Goal: Obtain resource: Obtain resource

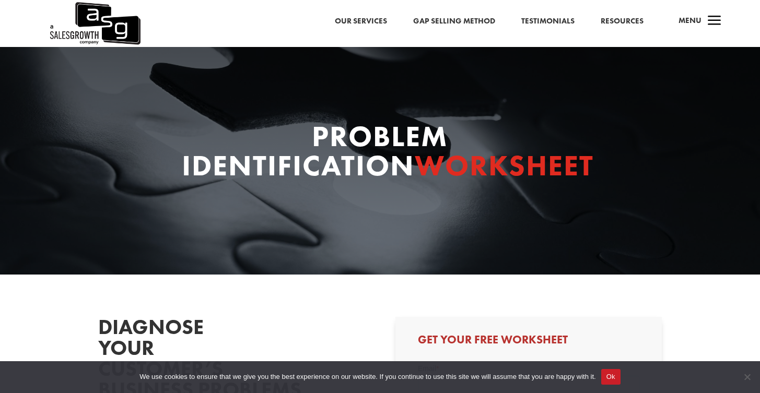
click at [613, 21] on link "Resources" at bounding box center [621, 22] width 43 height 14
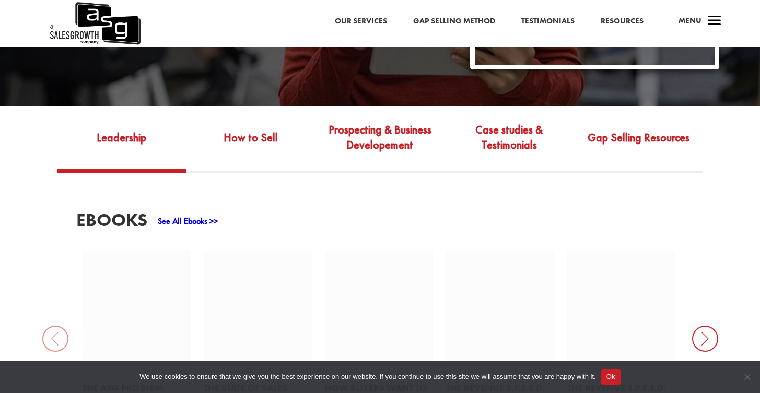
scroll to position [394, 0]
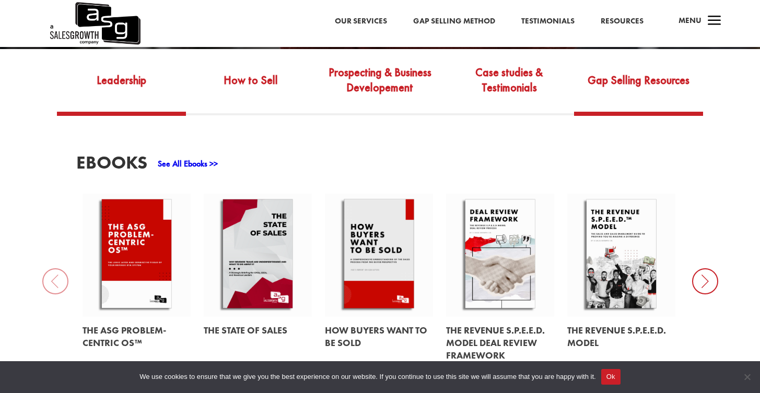
click at [608, 70] on link "Gap Selling Resources" at bounding box center [638, 87] width 129 height 49
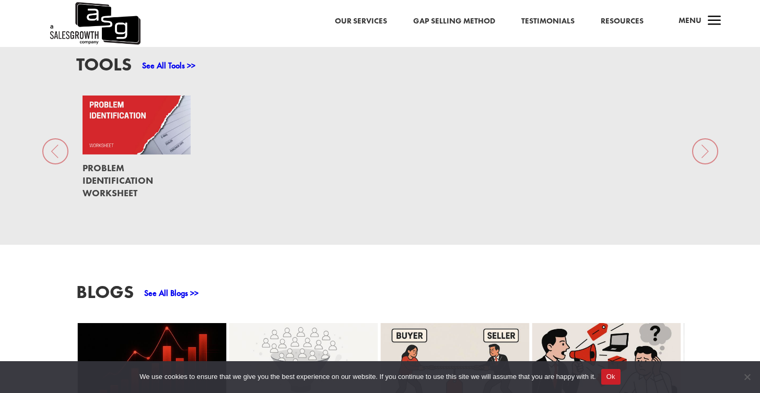
scroll to position [756, 0]
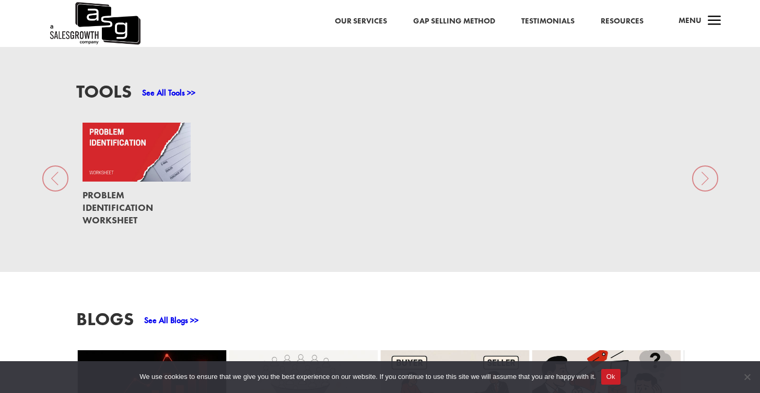
click at [171, 136] on link at bounding box center [136, 152] width 108 height 59
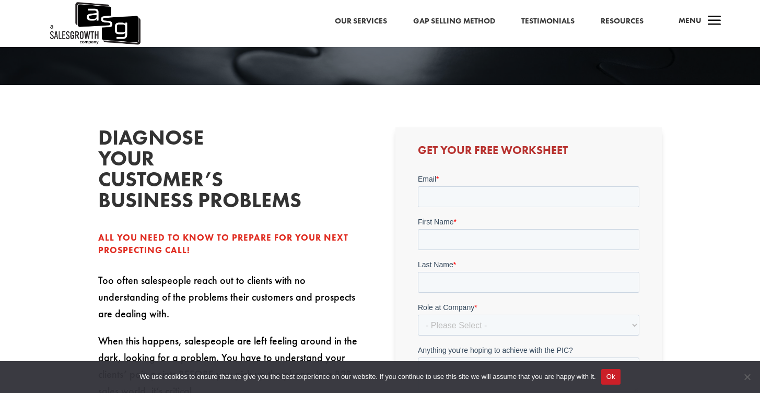
scroll to position [230, 0]
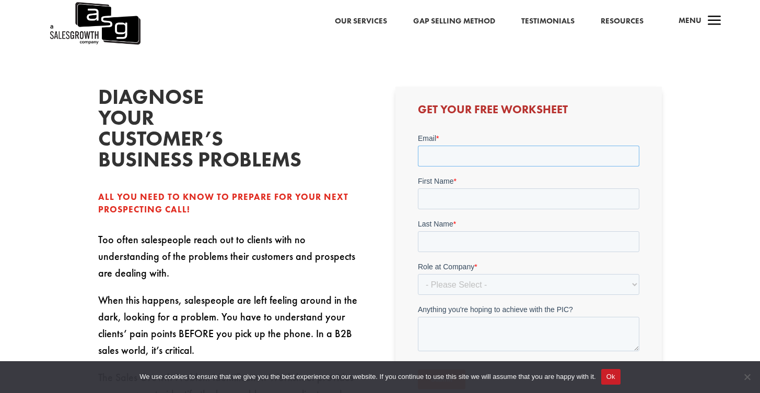
click at [487, 158] on input "Email *" at bounding box center [528, 156] width 221 height 21
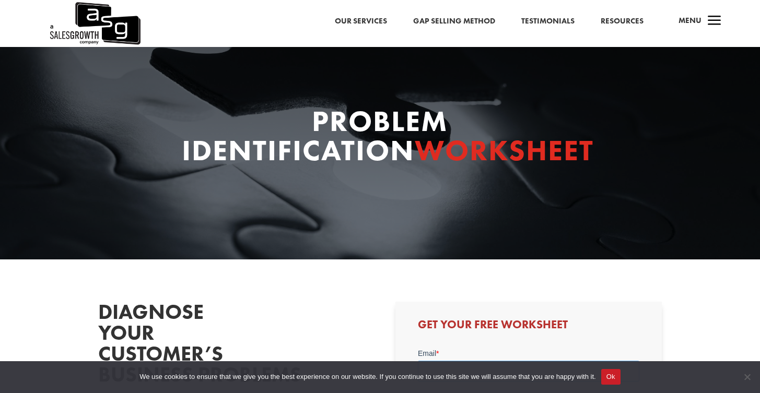
scroll to position [0, 0]
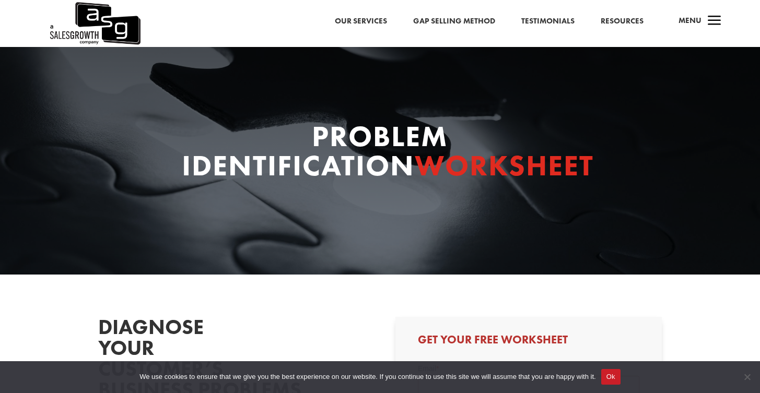
drag, startPoint x: 240, startPoint y: 174, endPoint x: 231, endPoint y: 167, distance: 11.2
click at [239, 174] on h1 "Problem Identification Worksheet" at bounding box center [380, 154] width 397 height 64
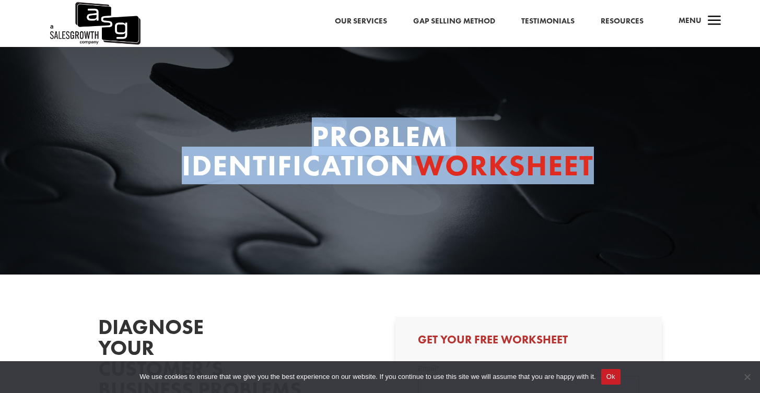
drag, startPoint x: 315, startPoint y: 132, endPoint x: 454, endPoint y: 160, distance: 141.2
click at [618, 168] on div "Problem Identification Worksheet" at bounding box center [380, 154] width 564 height 64
copy h1 "Problem Identification Worksheet"
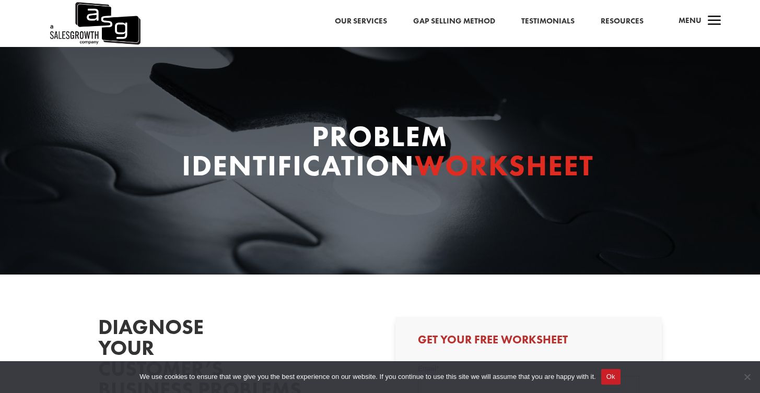
click at [376, 241] on div "Problem Identification Worksheet" at bounding box center [380, 161] width 760 height 228
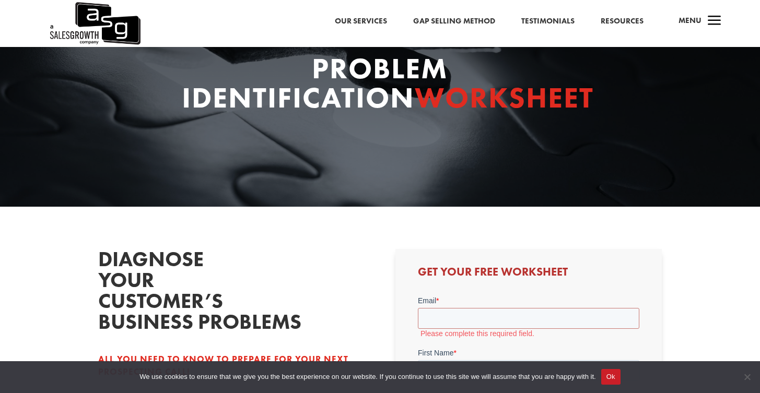
scroll to position [205, 0]
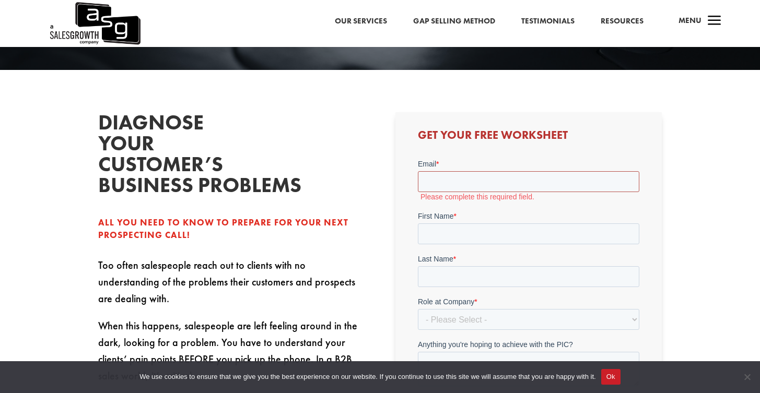
click at [491, 182] on input "Email *" at bounding box center [528, 181] width 221 height 21
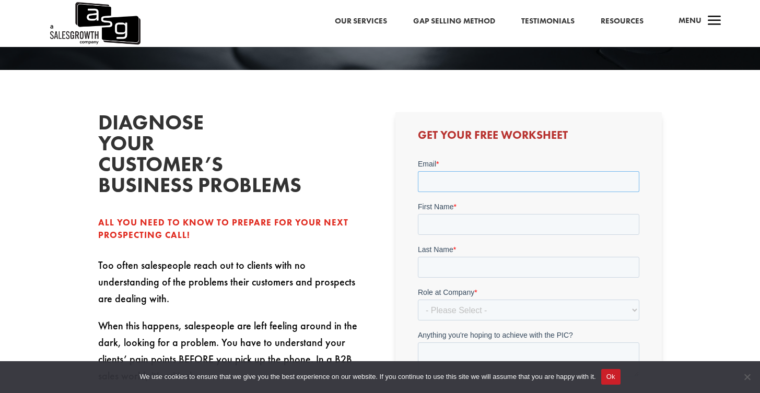
type input "connor.odisio@gmail.com"
type input "Connor"
type input "Odisio"
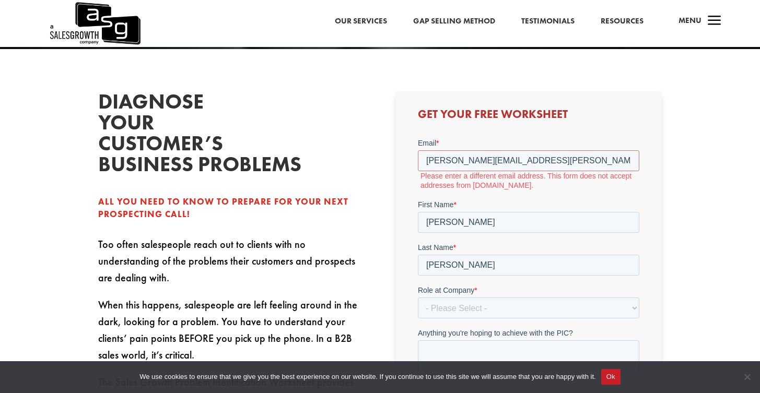
click at [452, 288] on span "Role at Company" at bounding box center [446, 290] width 56 height 8
click at [452, 298] on select "- Please Select - C-Level (CRO, CSO, etc) Senior Leadership (VP of Sales, VP of…" at bounding box center [528, 308] width 221 height 21
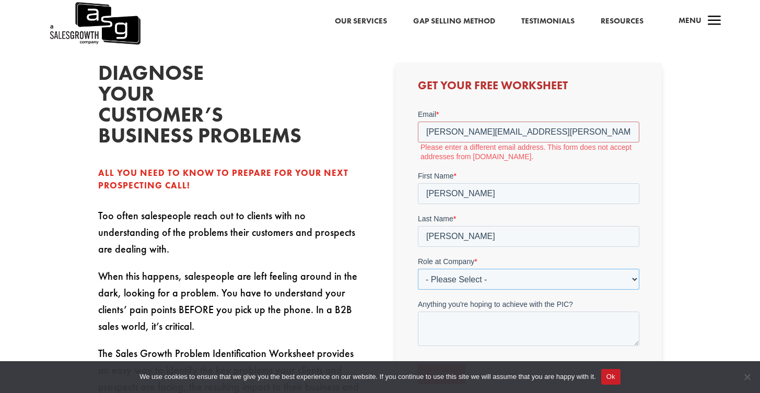
scroll to position [310, 0]
